Goal: Task Accomplishment & Management: Manage account settings

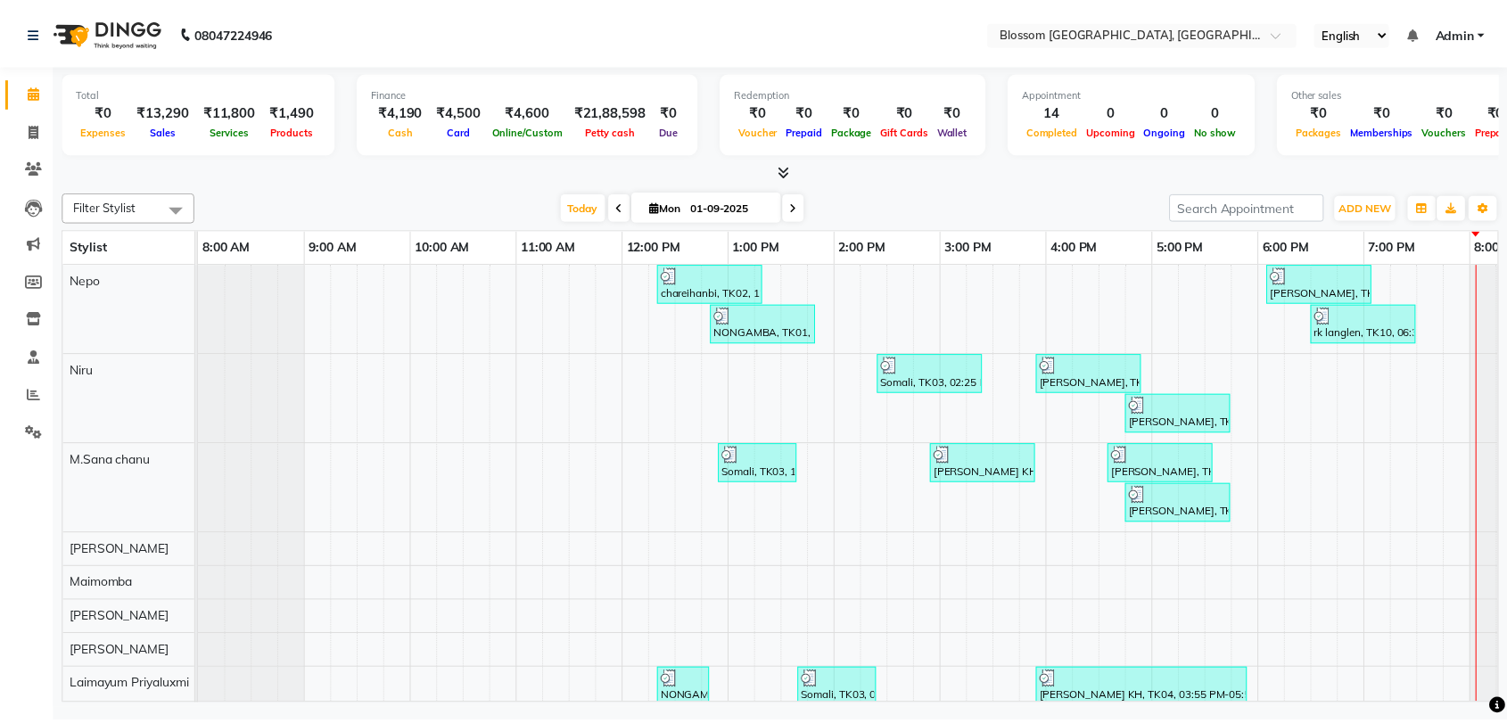
scroll to position [28, 0]
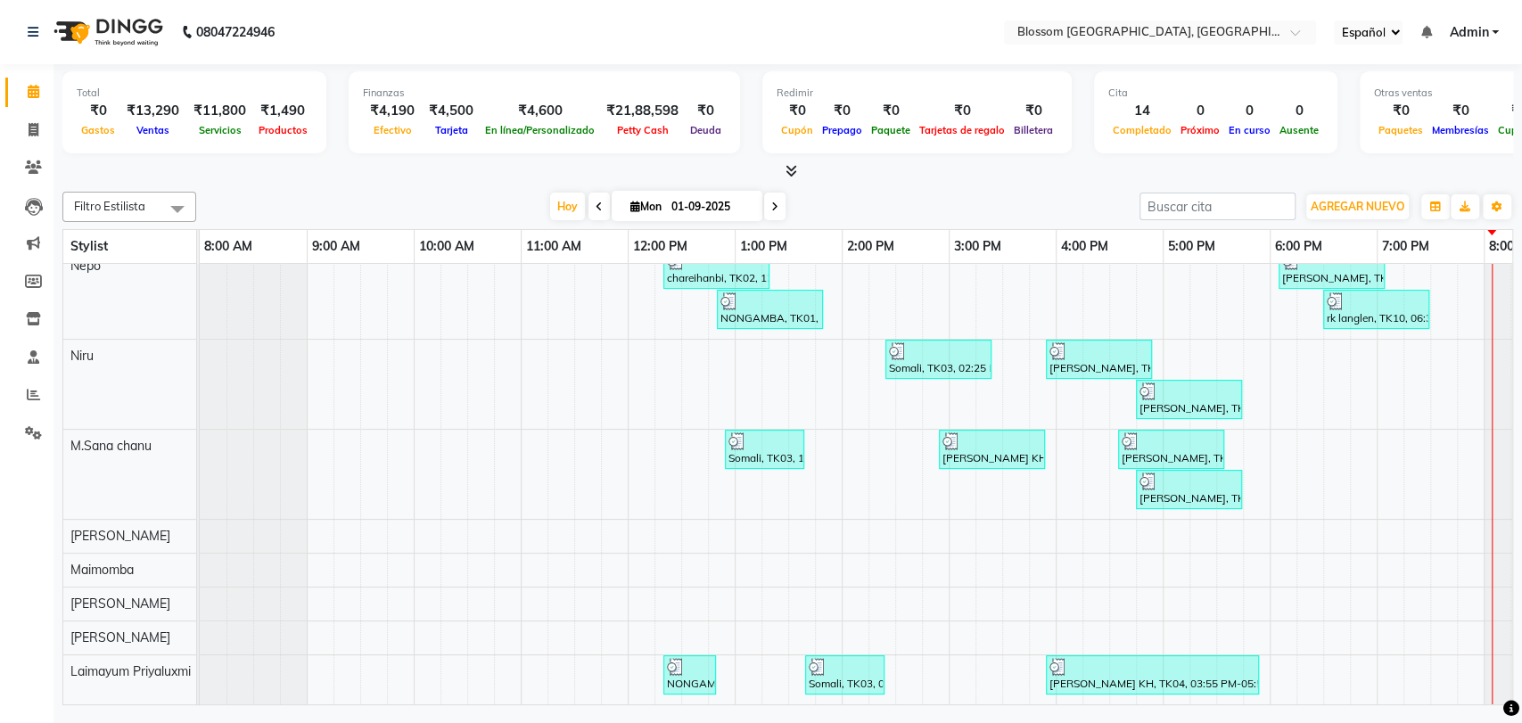
select select "ec"
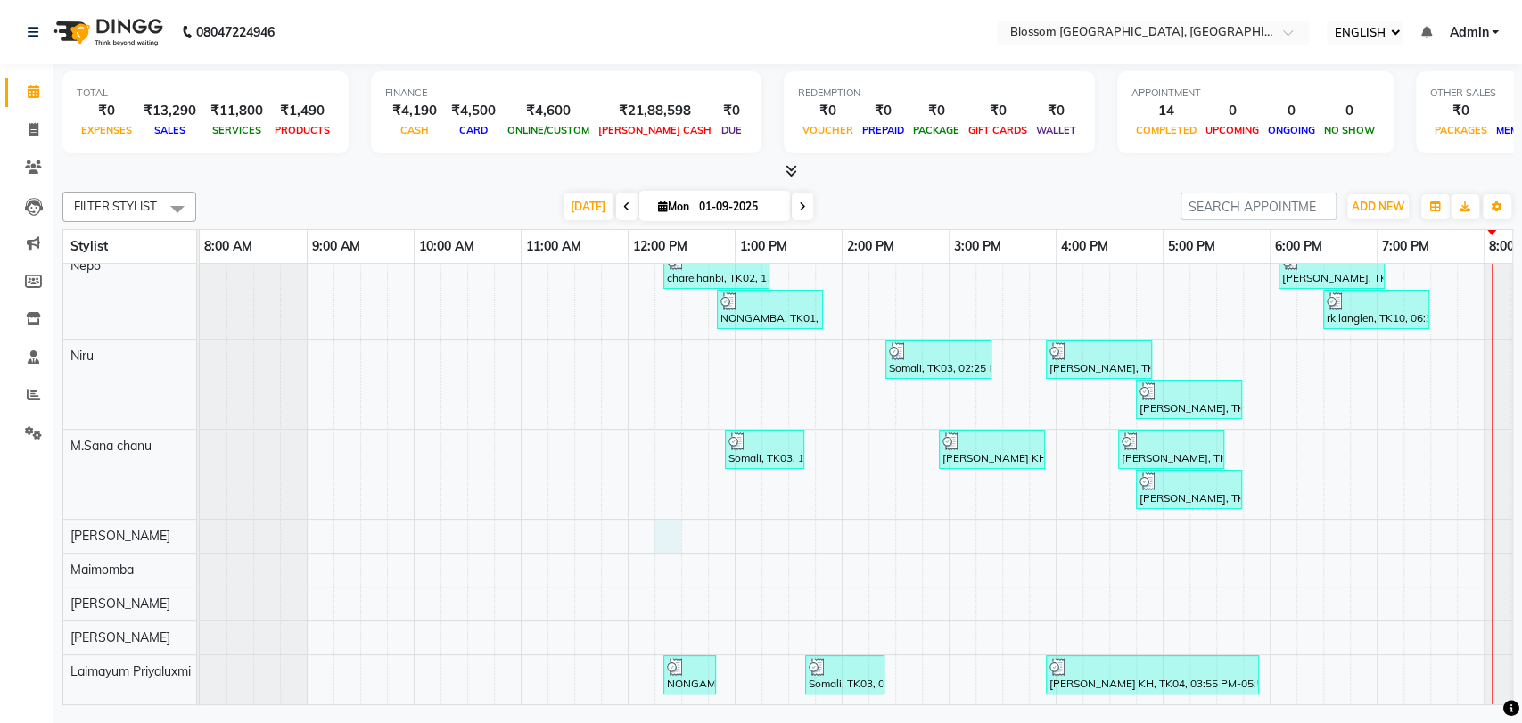
click at [656, 527] on div "chareihanbi, TK02, 12:20 PM-01:20 PM, Cut & Style - [DEMOGRAPHIC_DATA] Hair Cut…" at bounding box center [895, 477] width 1391 height 455
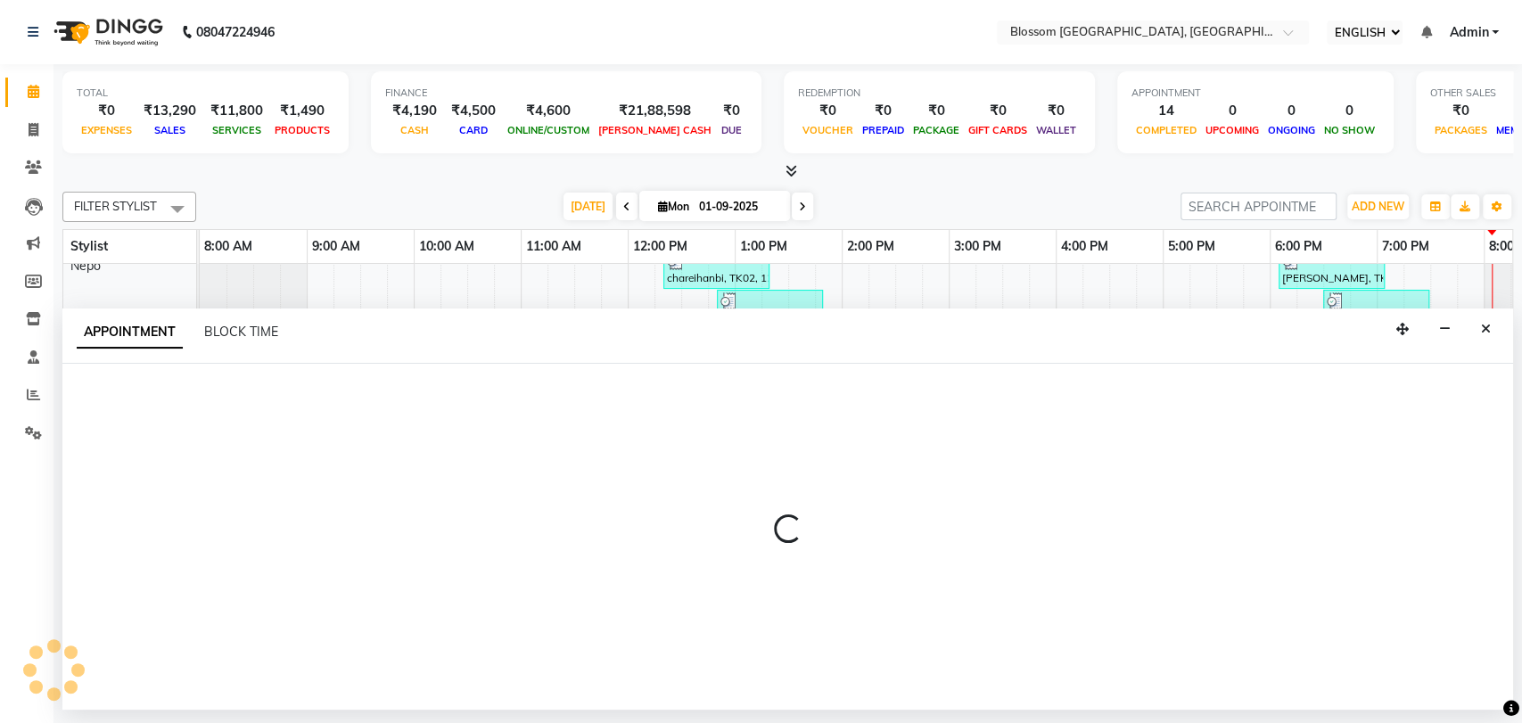
select select "66274"
select select "735"
select select "tentative"
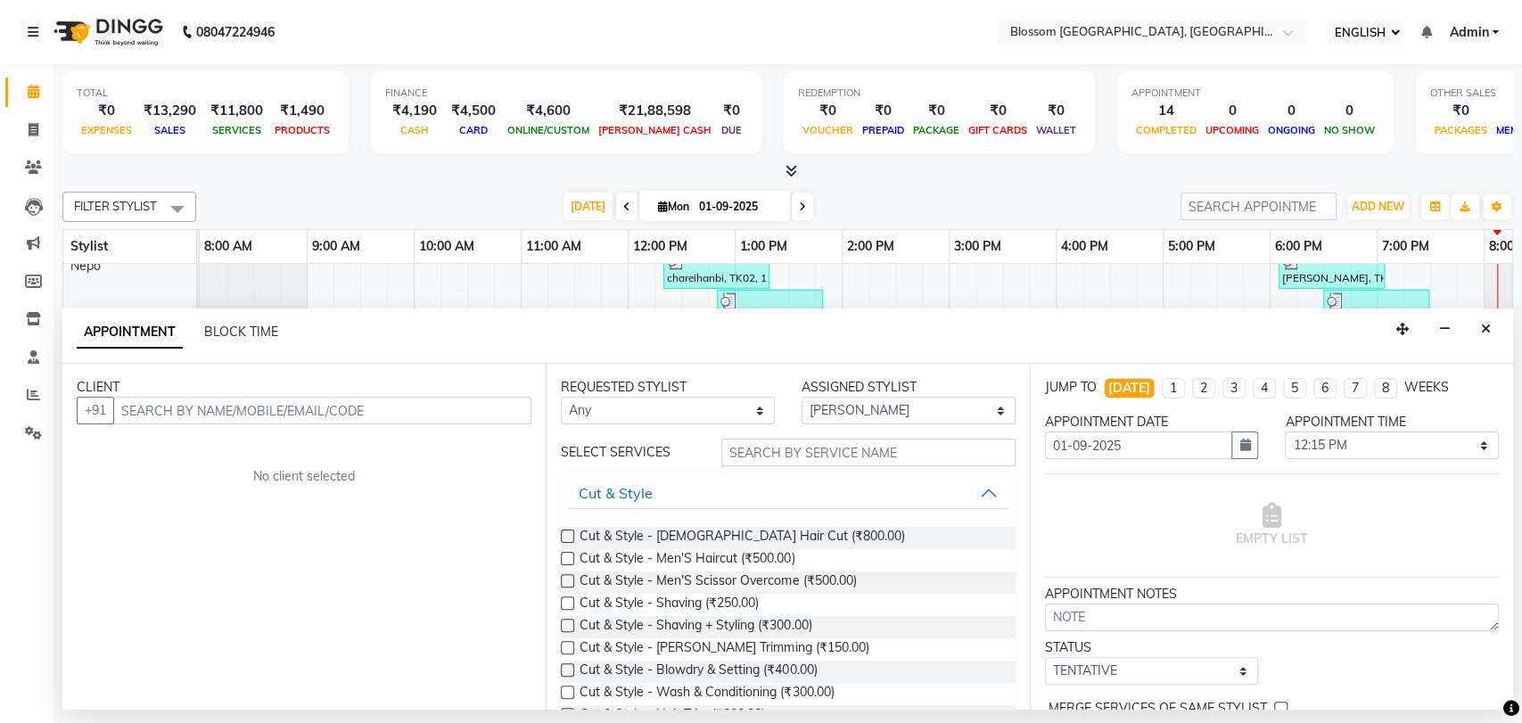
click at [472, 40] on nav "08047224946 Select Location × Blossom [GEOGRAPHIC_DATA], [GEOGRAPHIC_DATA] Engl…" at bounding box center [761, 32] width 1522 height 64
click at [1060, 323] on icon "Close" at bounding box center [1486, 329] width 10 height 12
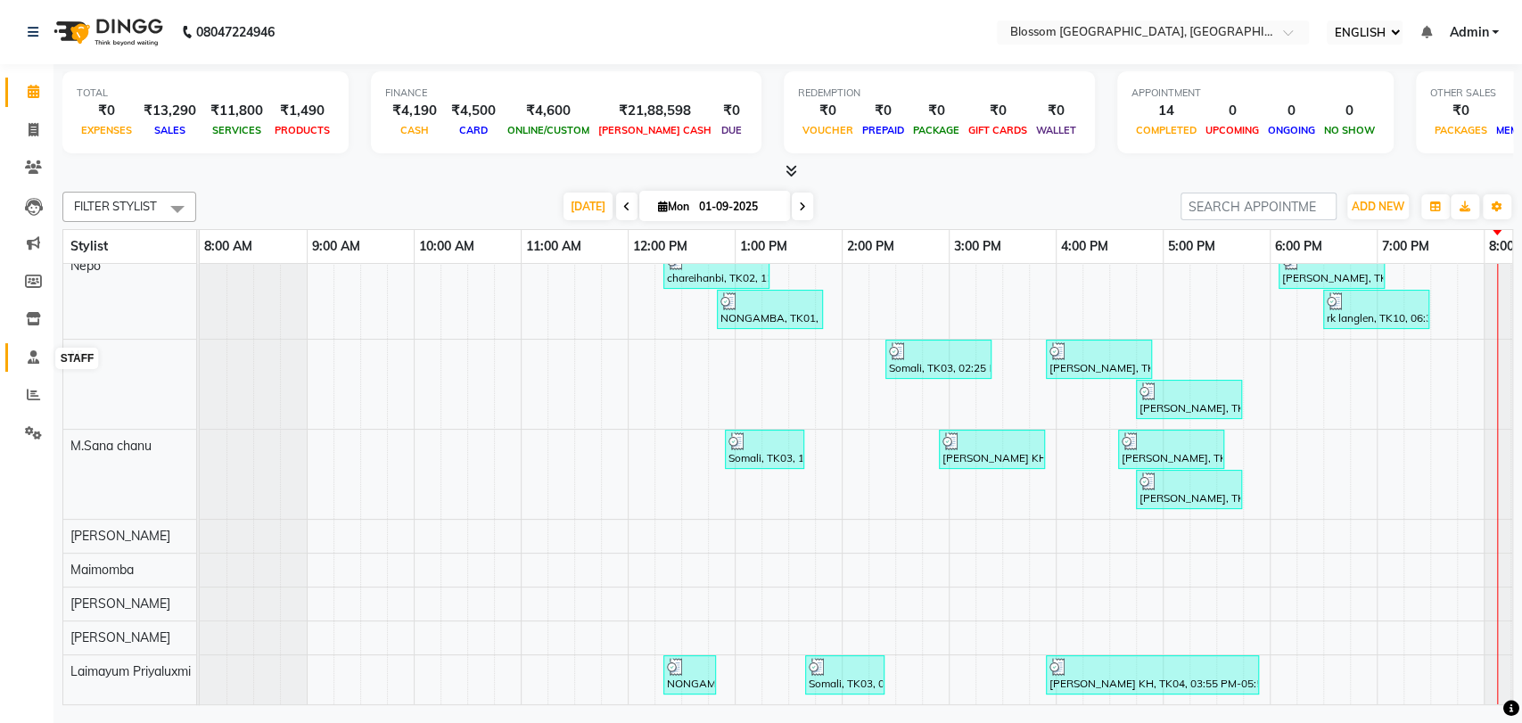
click at [38, 357] on icon at bounding box center [34, 356] width 12 height 13
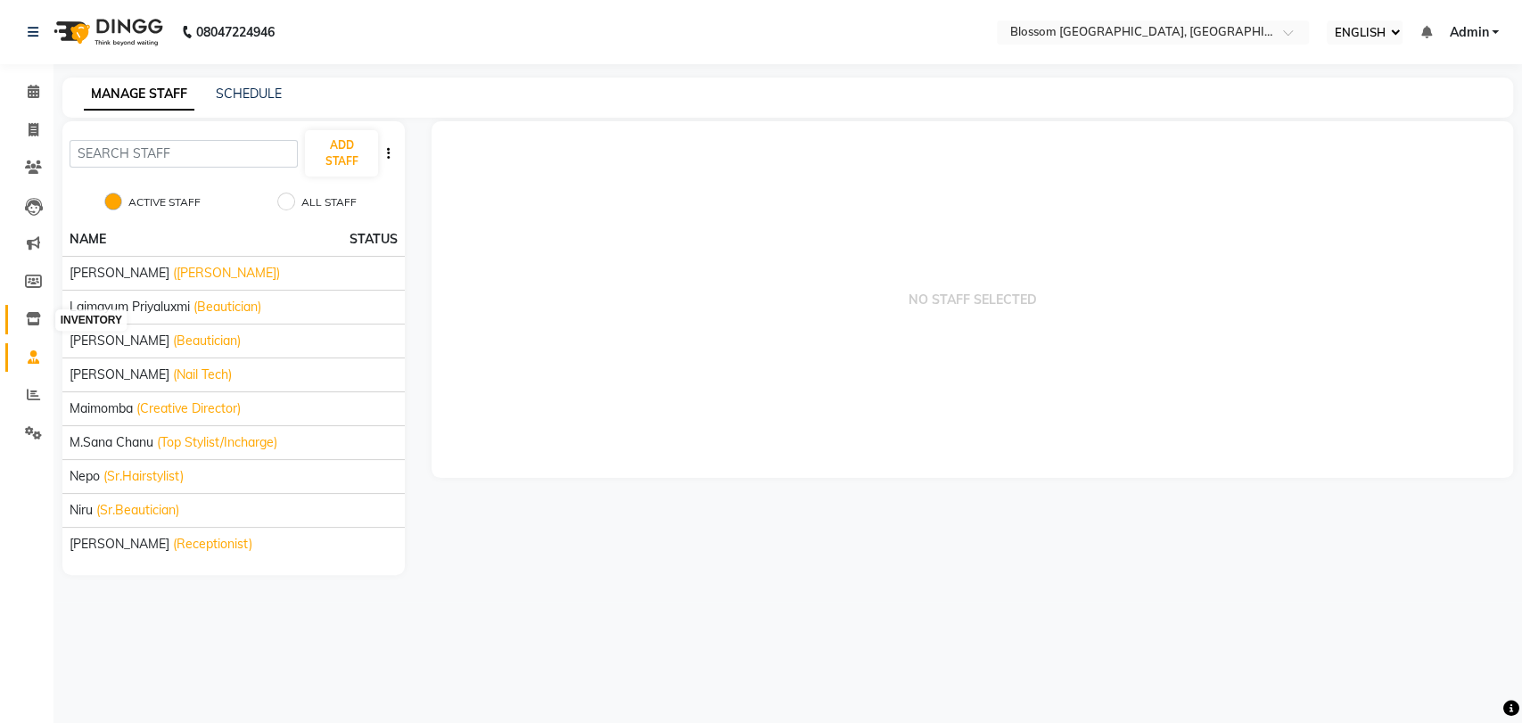
click at [33, 317] on icon at bounding box center [33, 318] width 15 height 13
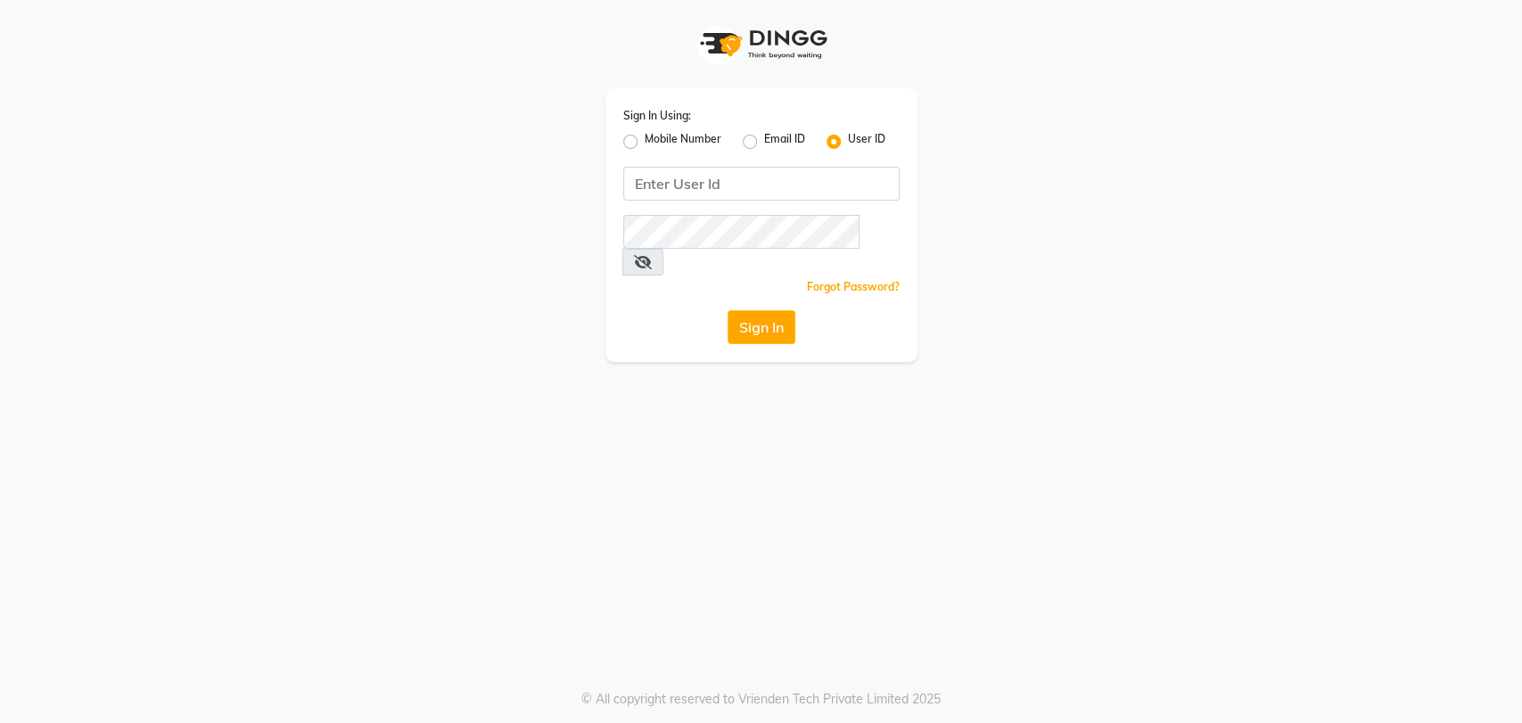
select select "ec"
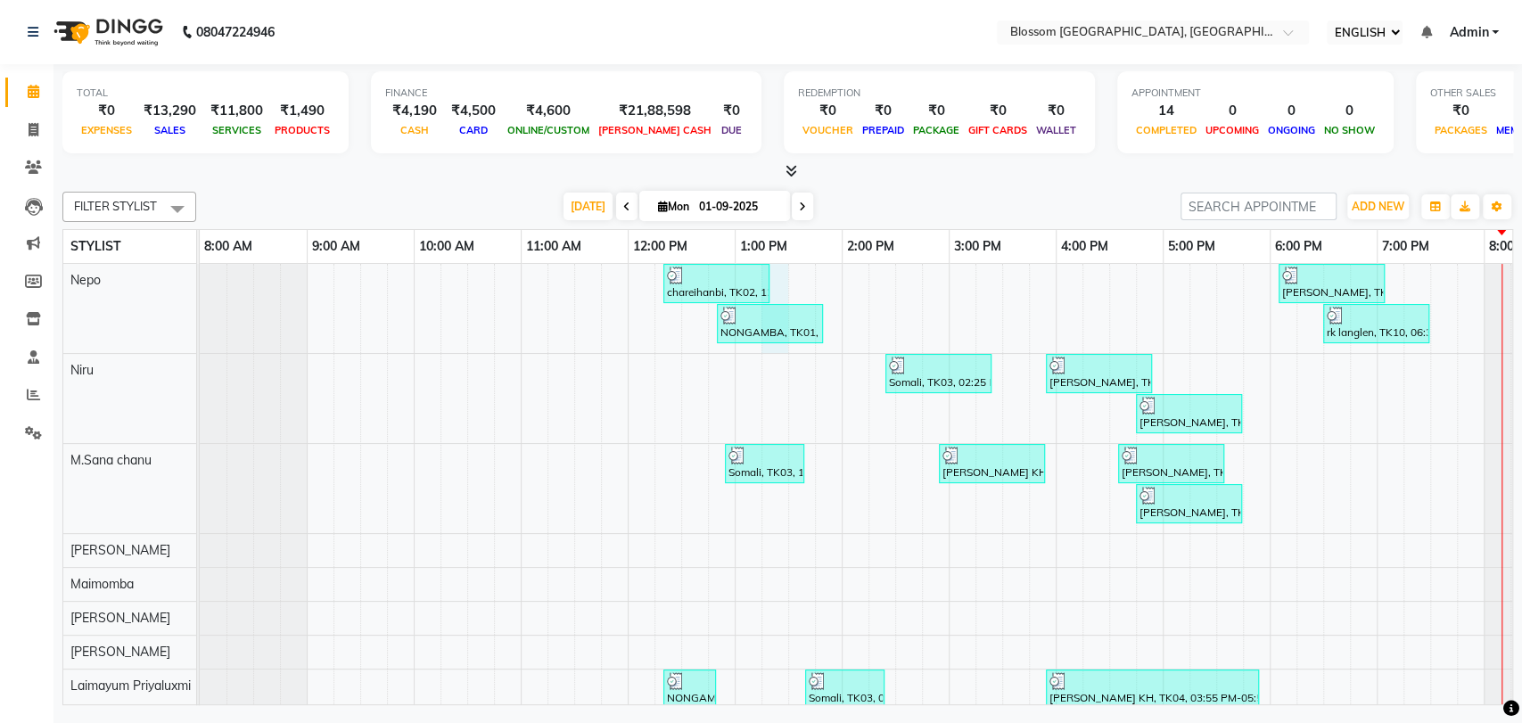
click at [782, 301] on div "chareihanbi, TK02, 12:20 PM-01:20 PM, Cut & Style - [DEMOGRAPHIC_DATA] Hair Cut…" at bounding box center [895, 491] width 1391 height 455
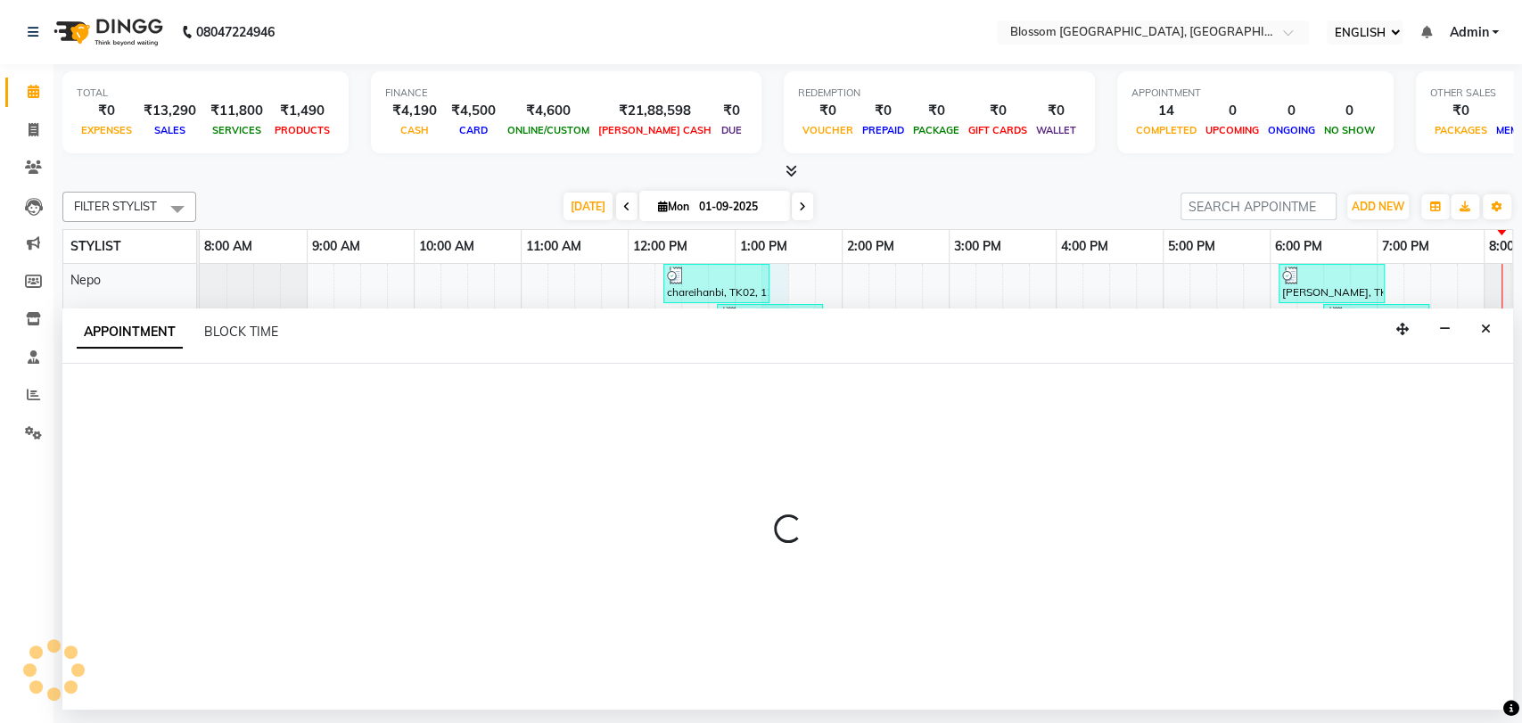
select select "66244"
select select "795"
select select "tentative"
